Goal: Information Seeking & Learning: Learn about a topic

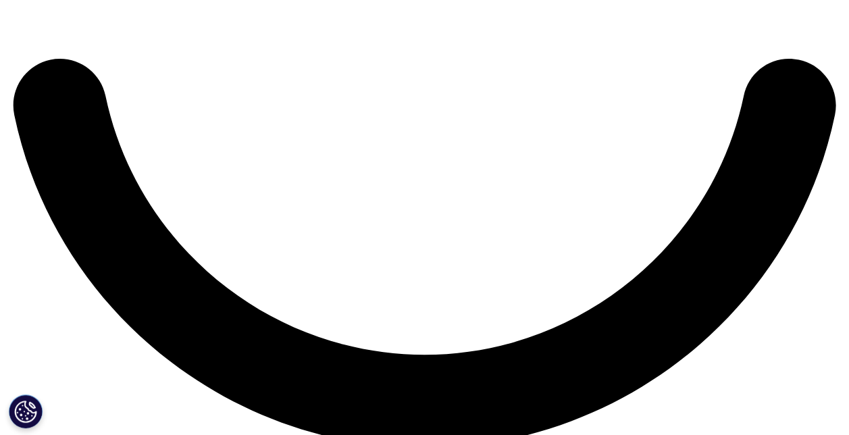
scroll to position [2026, 0]
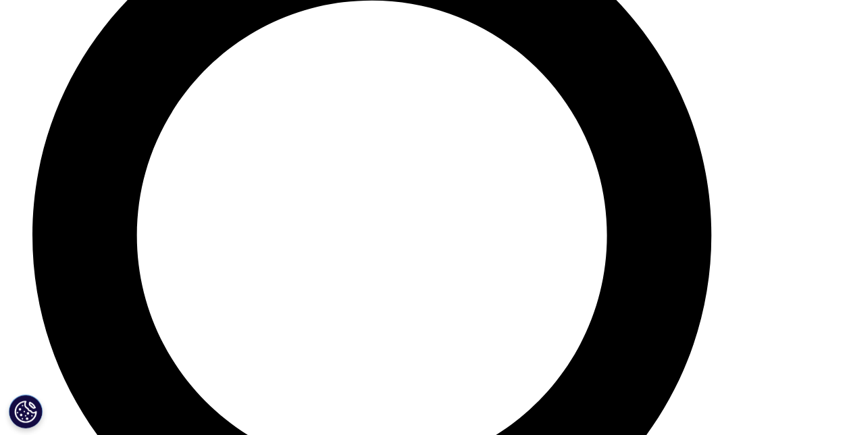
scroll to position [4694, 0]
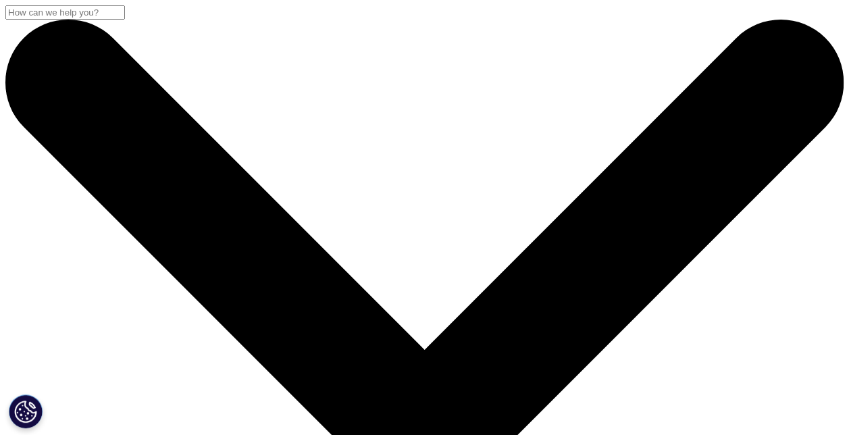
scroll to position [745, 797]
drag, startPoint x: 36, startPoint y: 173, endPoint x: 176, endPoint y: 284, distance: 179.3
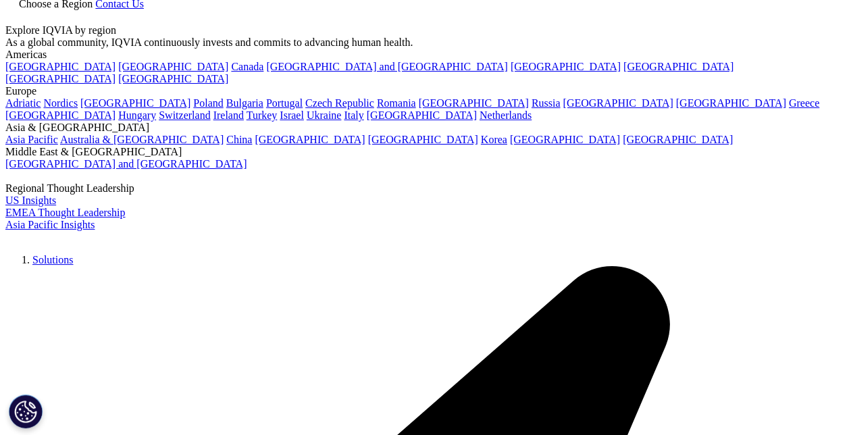
scroll to position [0, 0]
